Goal: Transaction & Acquisition: Purchase product/service

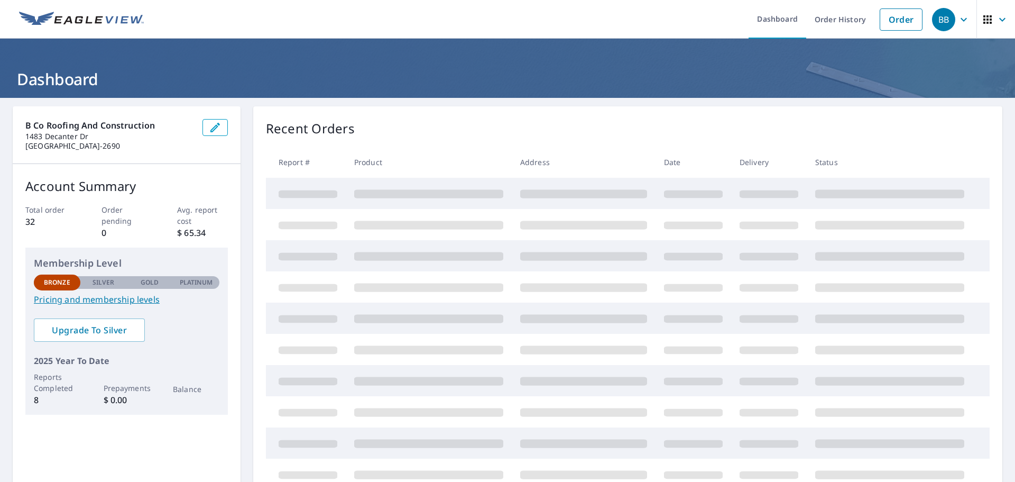
click at [770, 24] on link "Dashboard" at bounding box center [778, 19] width 58 height 39
click at [902, 23] on link "Order" at bounding box center [901, 19] width 43 height 22
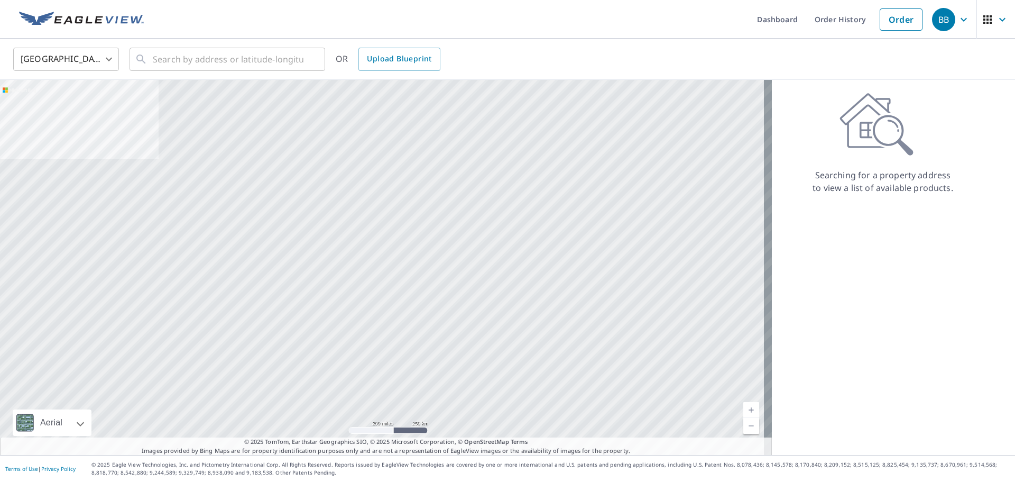
click at [790, 22] on link "Dashboard" at bounding box center [778, 19] width 58 height 39
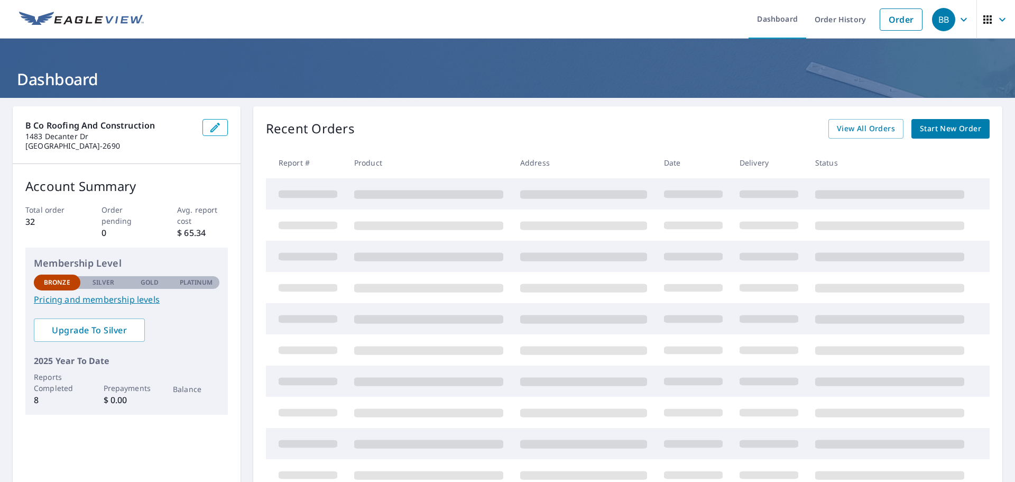
click at [934, 132] on span "Start New Order" at bounding box center [950, 128] width 61 height 13
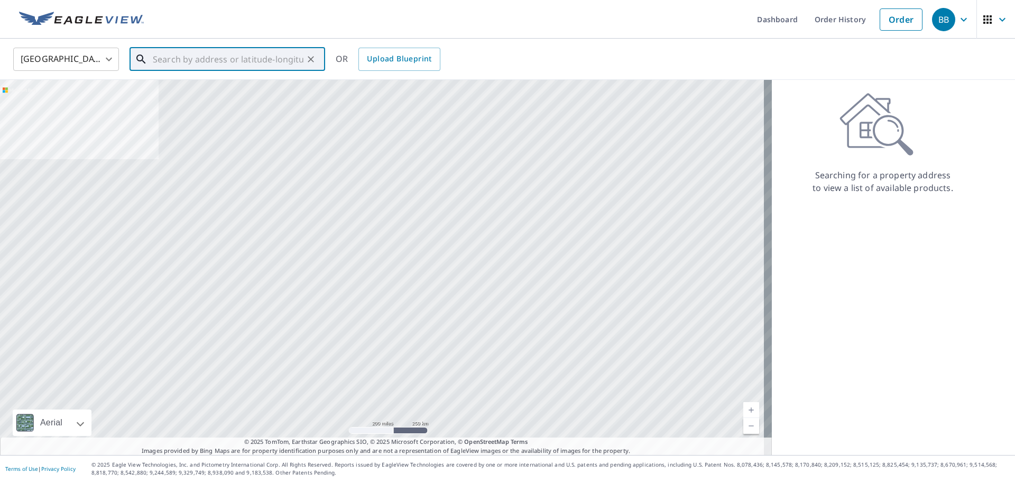
click at [185, 60] on input "text" at bounding box center [228, 59] width 151 height 30
paste input "[STREET_ADDRESS][PERSON_NAME]"
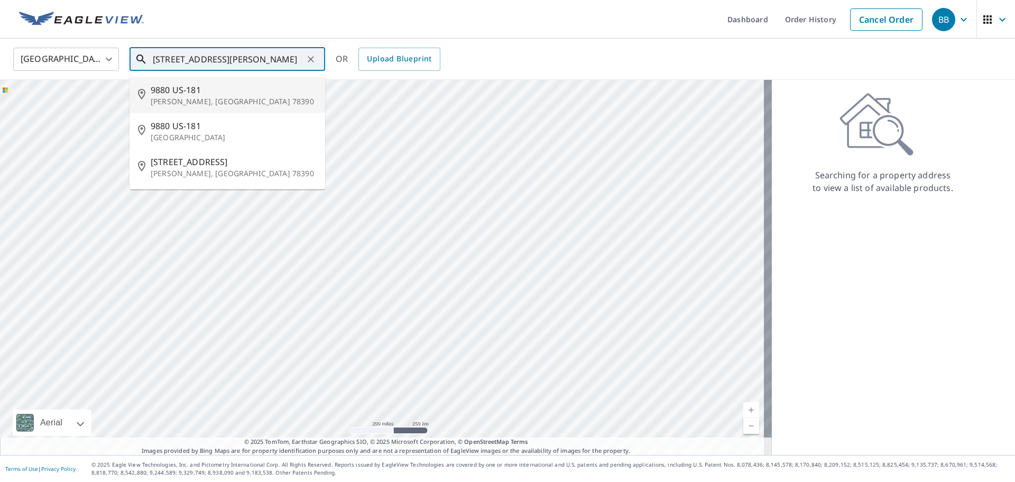
click at [186, 100] on p "[PERSON_NAME], [GEOGRAPHIC_DATA] 78390" at bounding box center [234, 101] width 166 height 11
type input "9880 US-181 [PERSON_NAME], [GEOGRAPHIC_DATA] 78390"
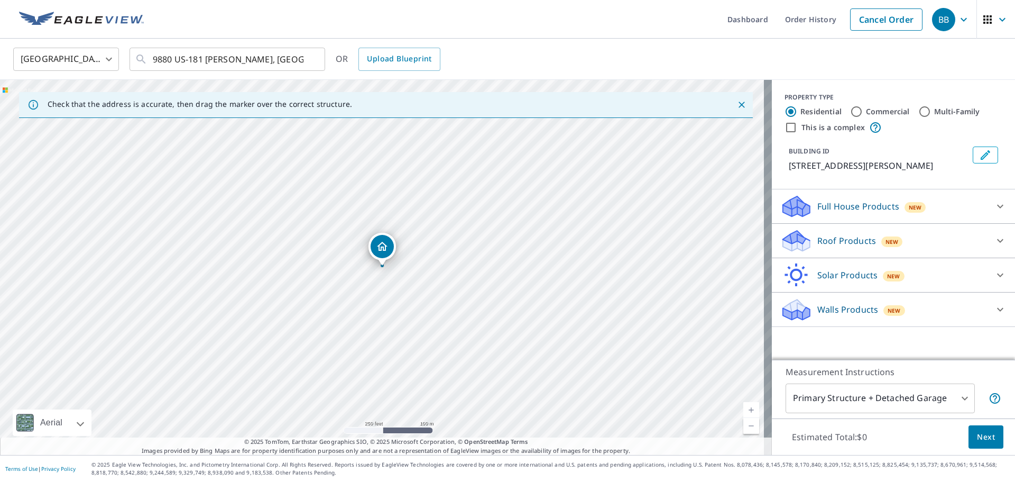
click at [850, 111] on input "Commercial" at bounding box center [856, 111] width 13 height 13
radio input "true"
type input "4"
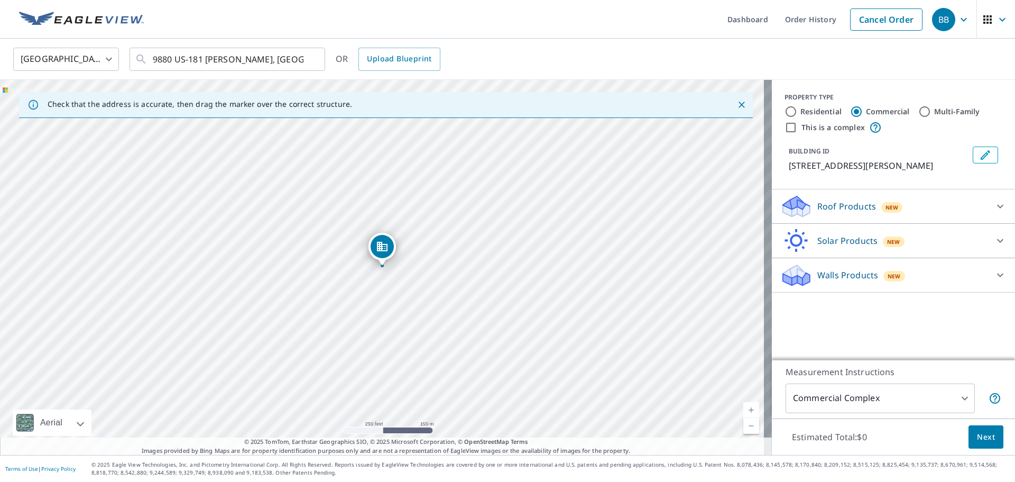
click at [843, 208] on p "Roof Products" at bounding box center [846, 206] width 59 height 13
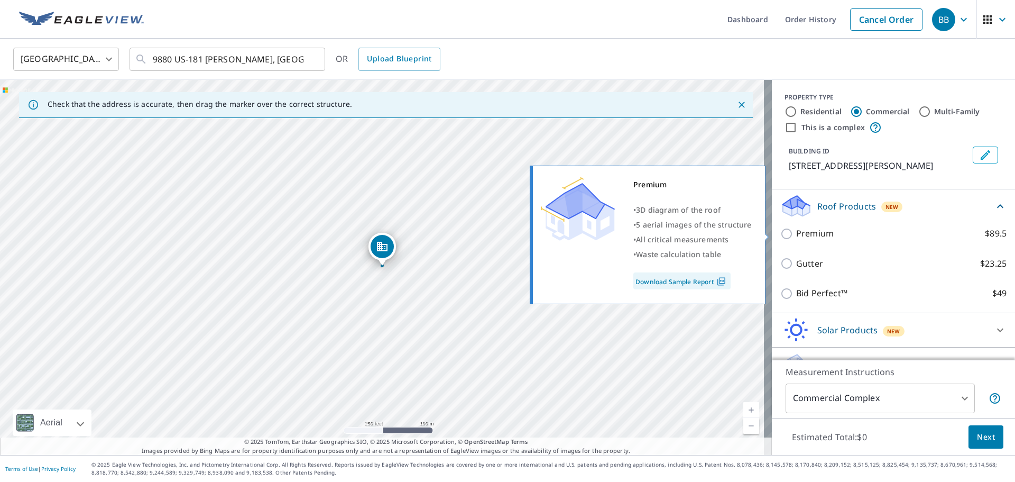
click at [781, 232] on input "Premium $89.5" at bounding box center [788, 233] width 16 height 13
checkbox input "true"
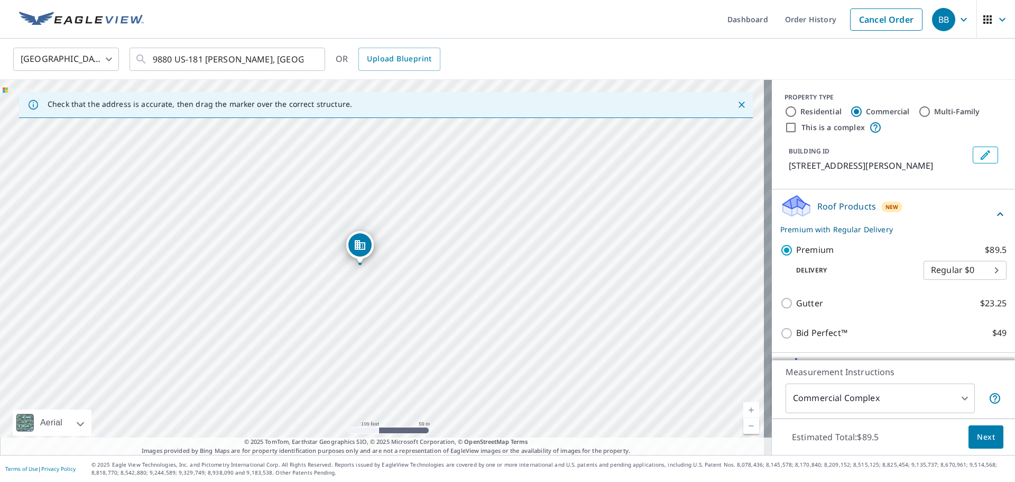
drag, startPoint x: 382, startPoint y: 240, endPoint x: 363, endPoint y: 271, distance: 37.3
click at [363, 271] on div "[STREET_ADDRESS][PERSON_NAME]" at bounding box center [386, 267] width 772 height 375
click at [977, 437] on span "Next" at bounding box center [986, 436] width 18 height 13
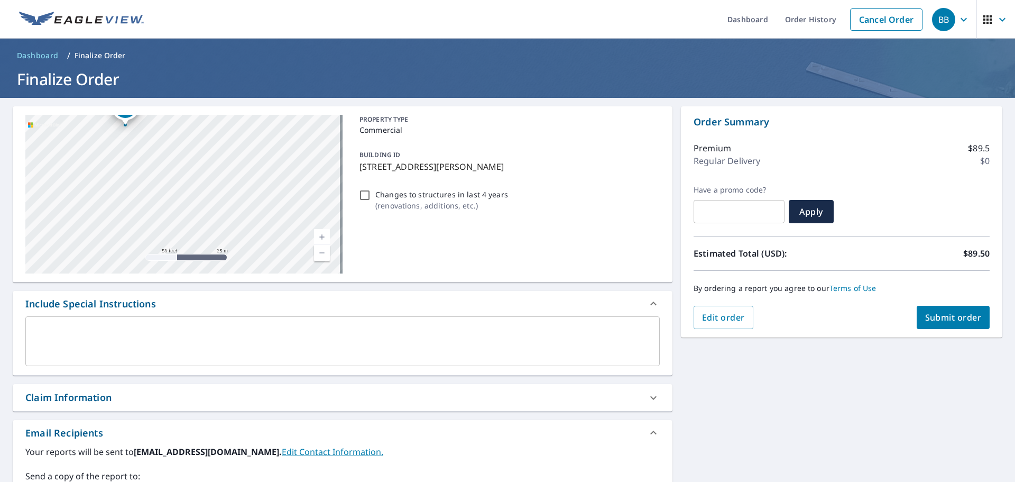
drag, startPoint x: 181, startPoint y: 176, endPoint x: 173, endPoint y: 215, distance: 39.8
click at [173, 215] on div "[STREET_ADDRESS][PERSON_NAME]" at bounding box center [183, 194] width 317 height 159
click at [931, 320] on span "Submit order" at bounding box center [953, 317] width 57 height 12
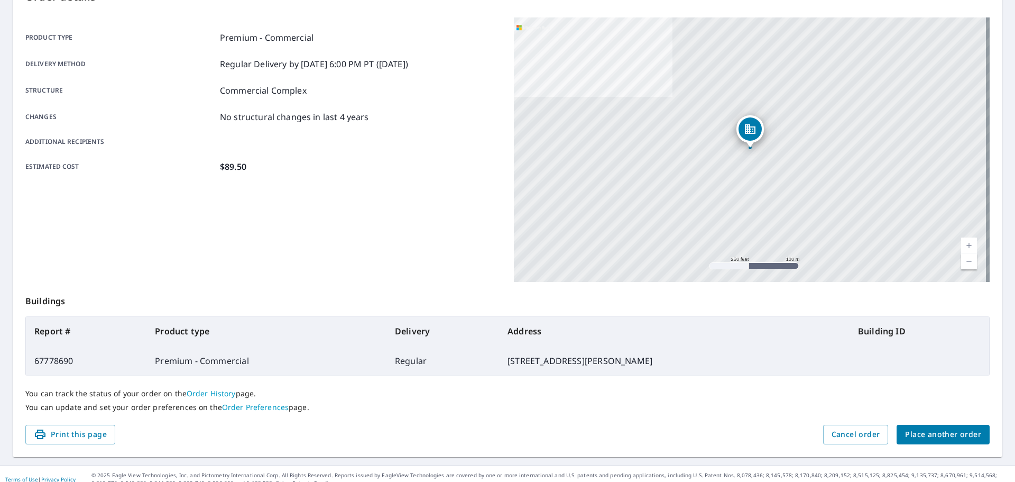
scroll to position [141, 0]
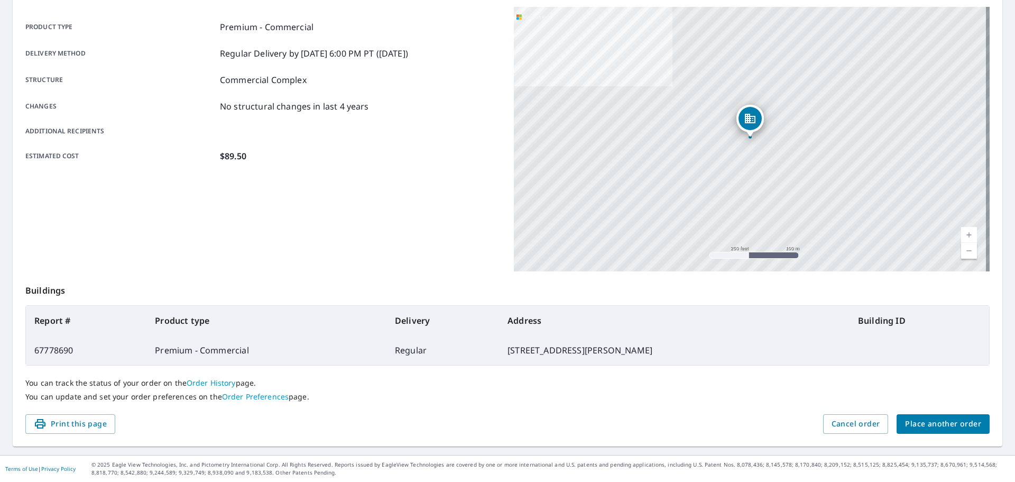
click at [923, 418] on span "Place another order" at bounding box center [943, 423] width 76 height 13
